Goal: Check status

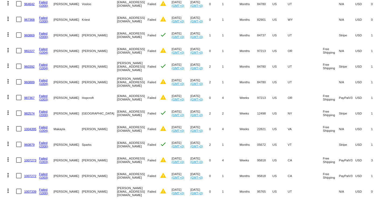
scroll to position [160, 0]
drag, startPoint x: 339, startPoint y: 97, endPoint x: 336, endPoint y: 97, distance: 3.2
click at [337, 97] on mat-cell "PayPalV3" at bounding box center [347, 97] width 16 height 16
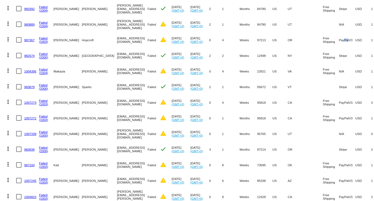
scroll to position [223, 0]
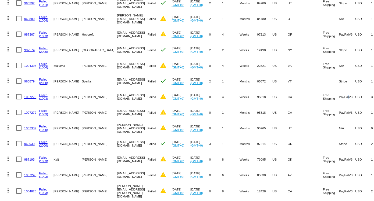
click at [337, 96] on mat-cell "PayPalV3" at bounding box center [347, 97] width 16 height 16
drag, startPoint x: 340, startPoint y: 112, endPoint x: 342, endPoint y: 112, distance: 2.7
click at [337, 112] on mat-cell "PayPalV3" at bounding box center [347, 112] width 16 height 16
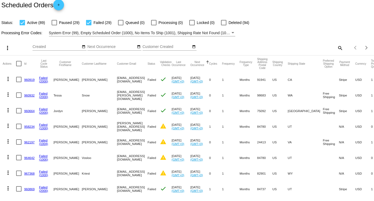
scroll to position [5, 0]
click at [88, 22] on div at bounding box center [88, 22] width 5 height 5
click at [89, 26] on input "Failed (29)" at bounding box center [89, 26] width 0 height 0
checkbox input "false"
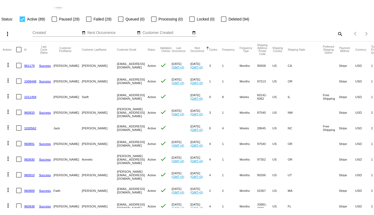
scroll to position [0, 0]
